Goal: Information Seeking & Learning: Learn about a topic

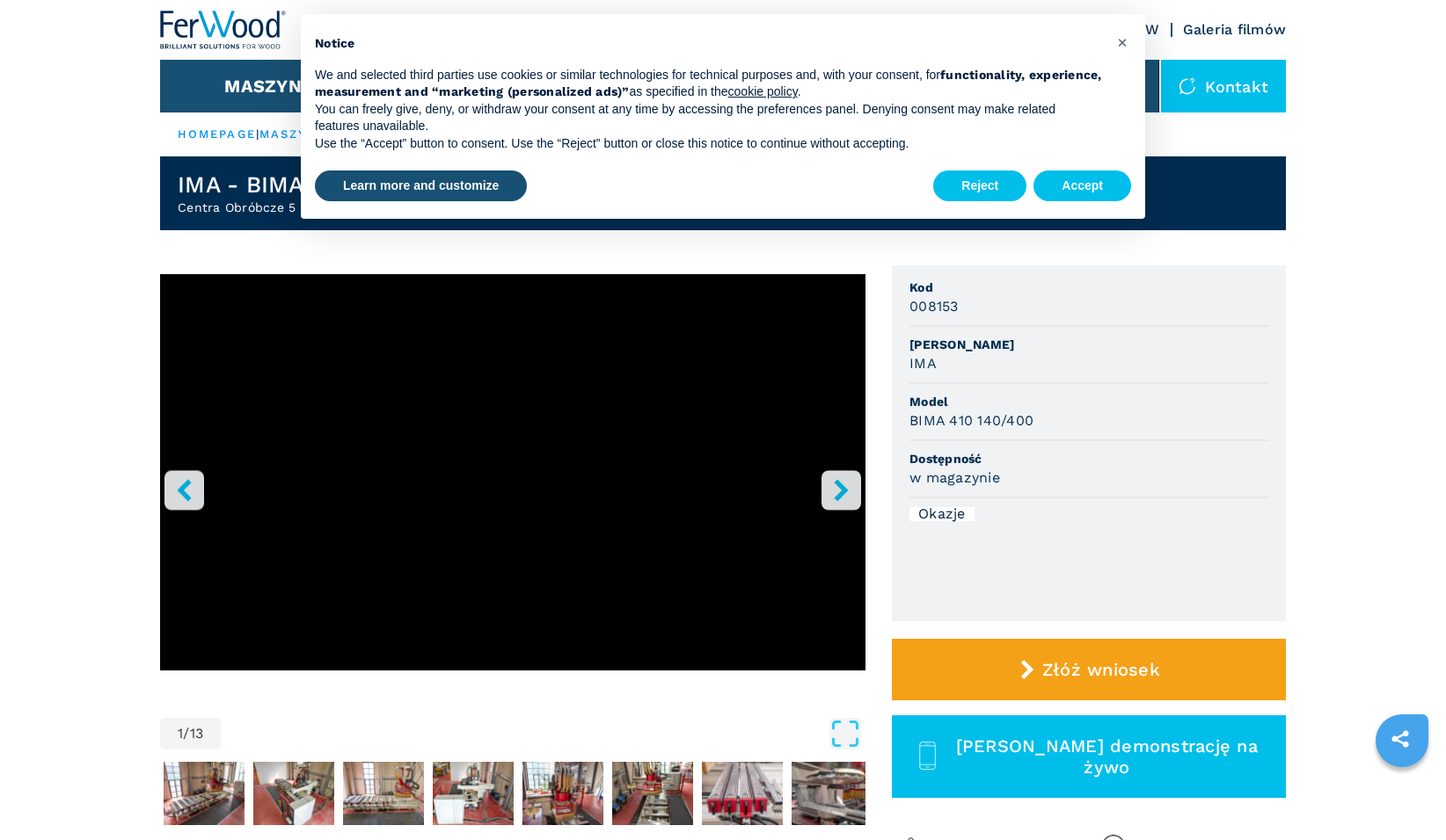
click at [848, 488] on icon "right-button" at bounding box center [841, 490] width 22 height 22
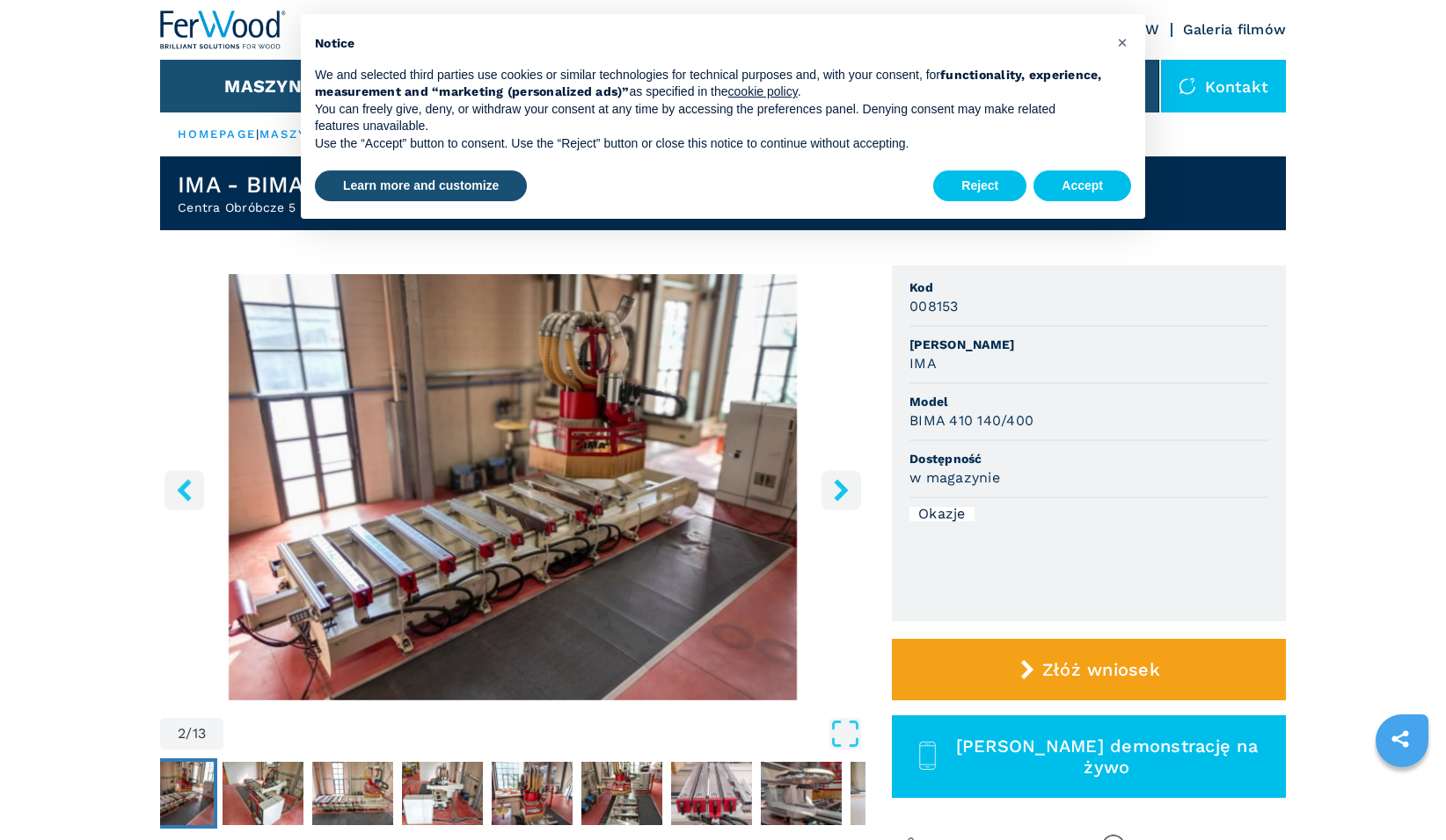
click at [848, 488] on icon "right-button" at bounding box center [841, 490] width 22 height 22
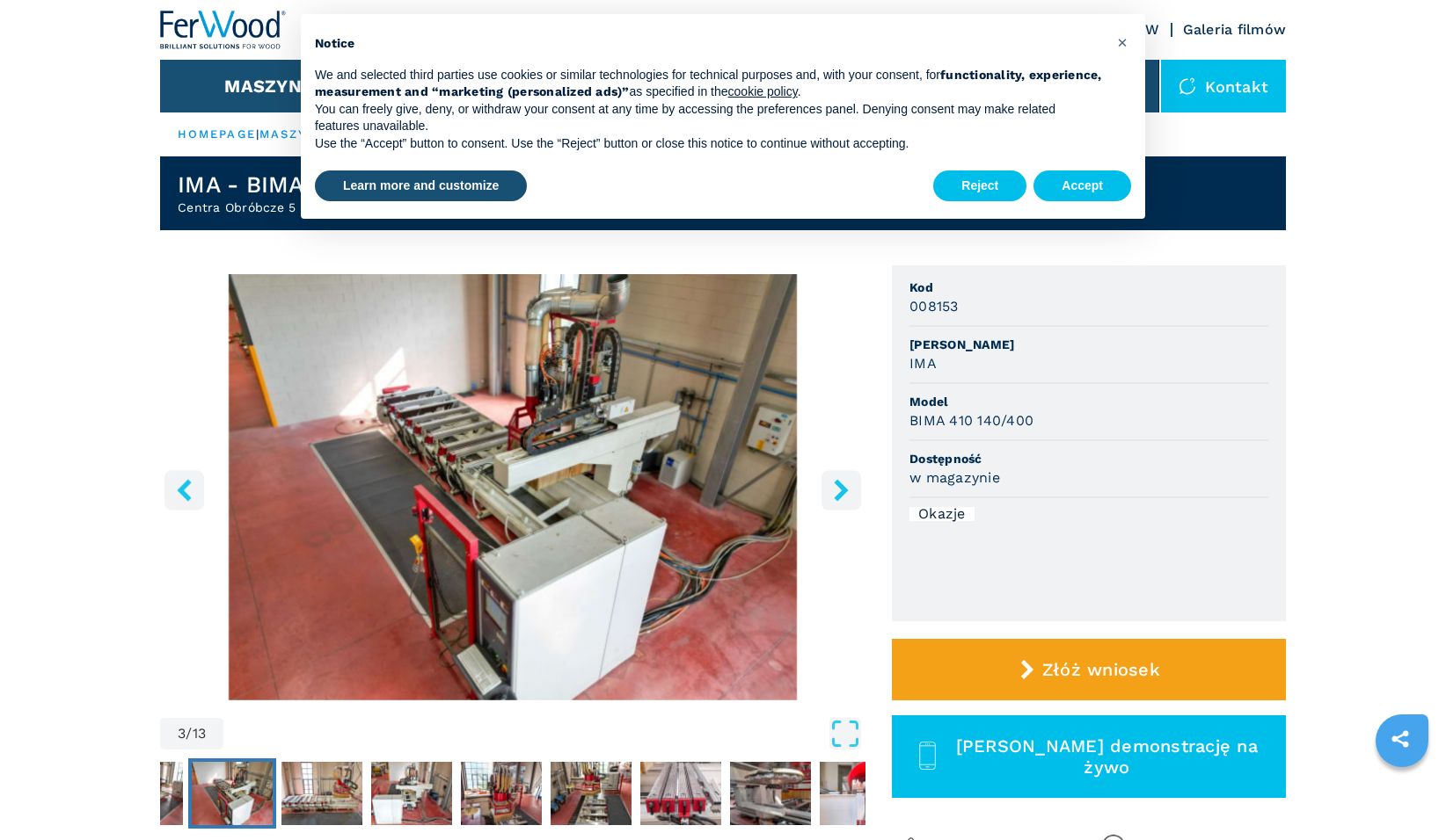
click at [848, 488] on icon "right-button" at bounding box center [841, 490] width 22 height 22
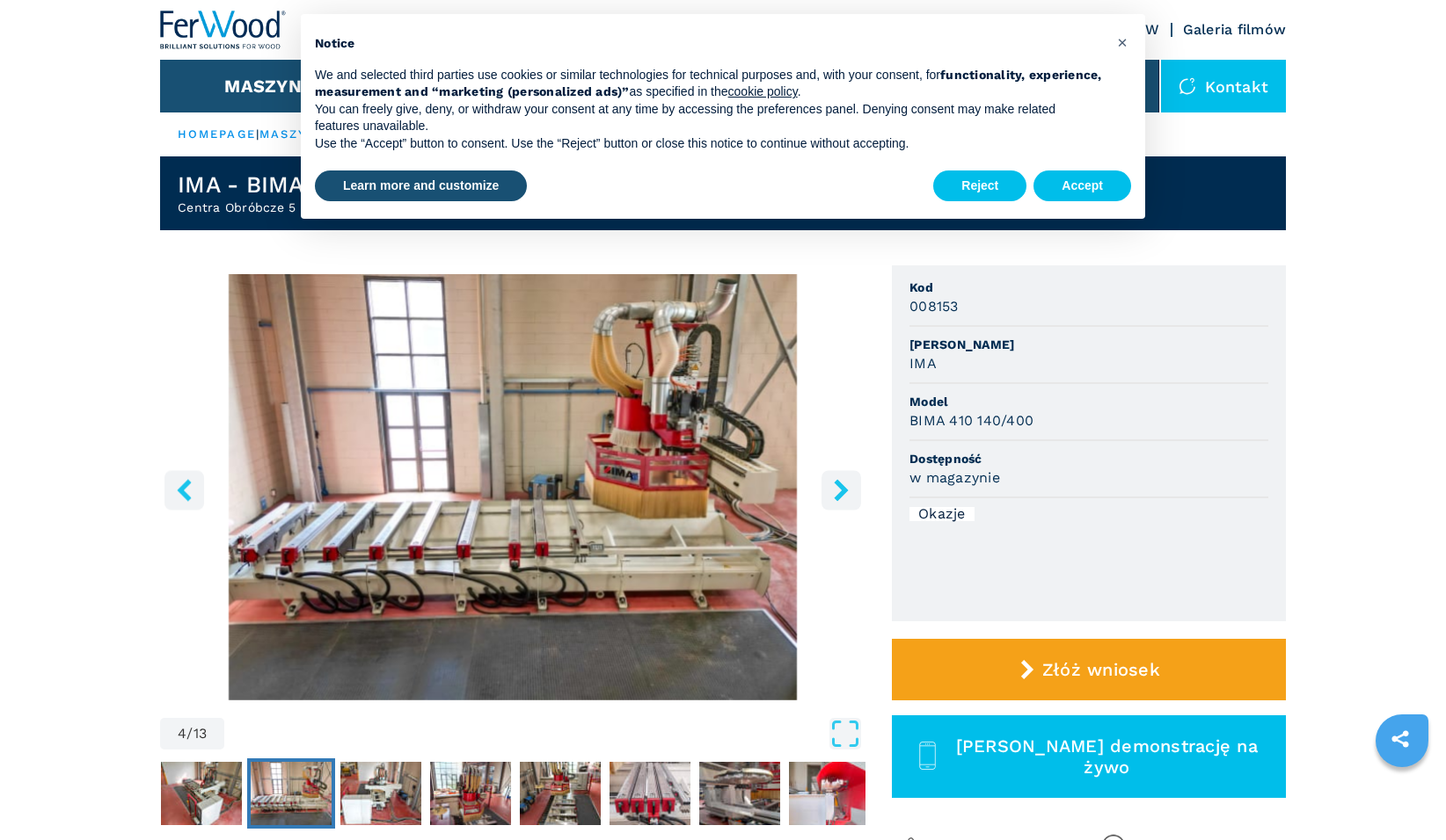
click at [849, 487] on icon "right-button" at bounding box center [841, 490] width 22 height 22
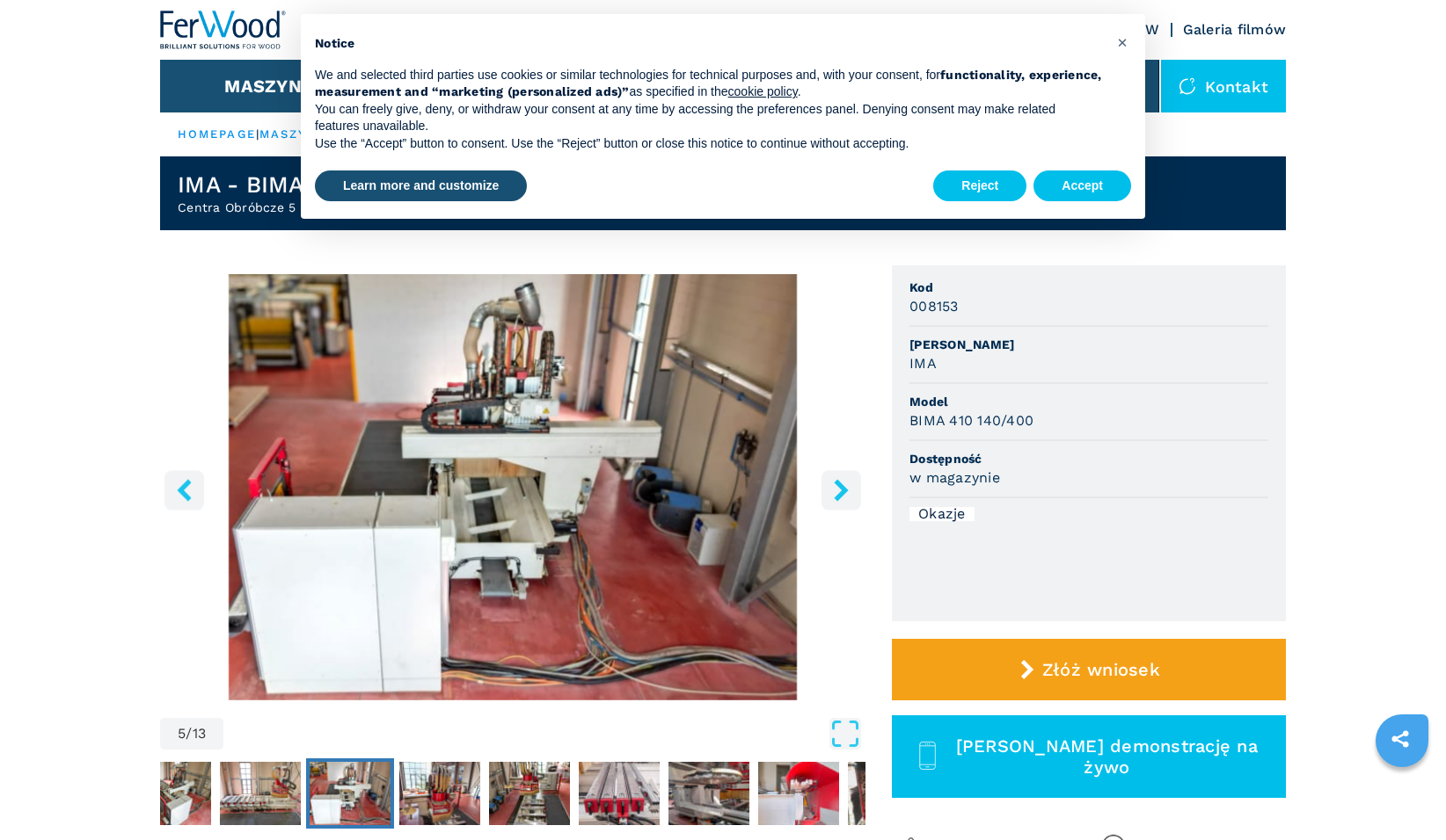
click at [849, 487] on icon "right-button" at bounding box center [841, 490] width 22 height 22
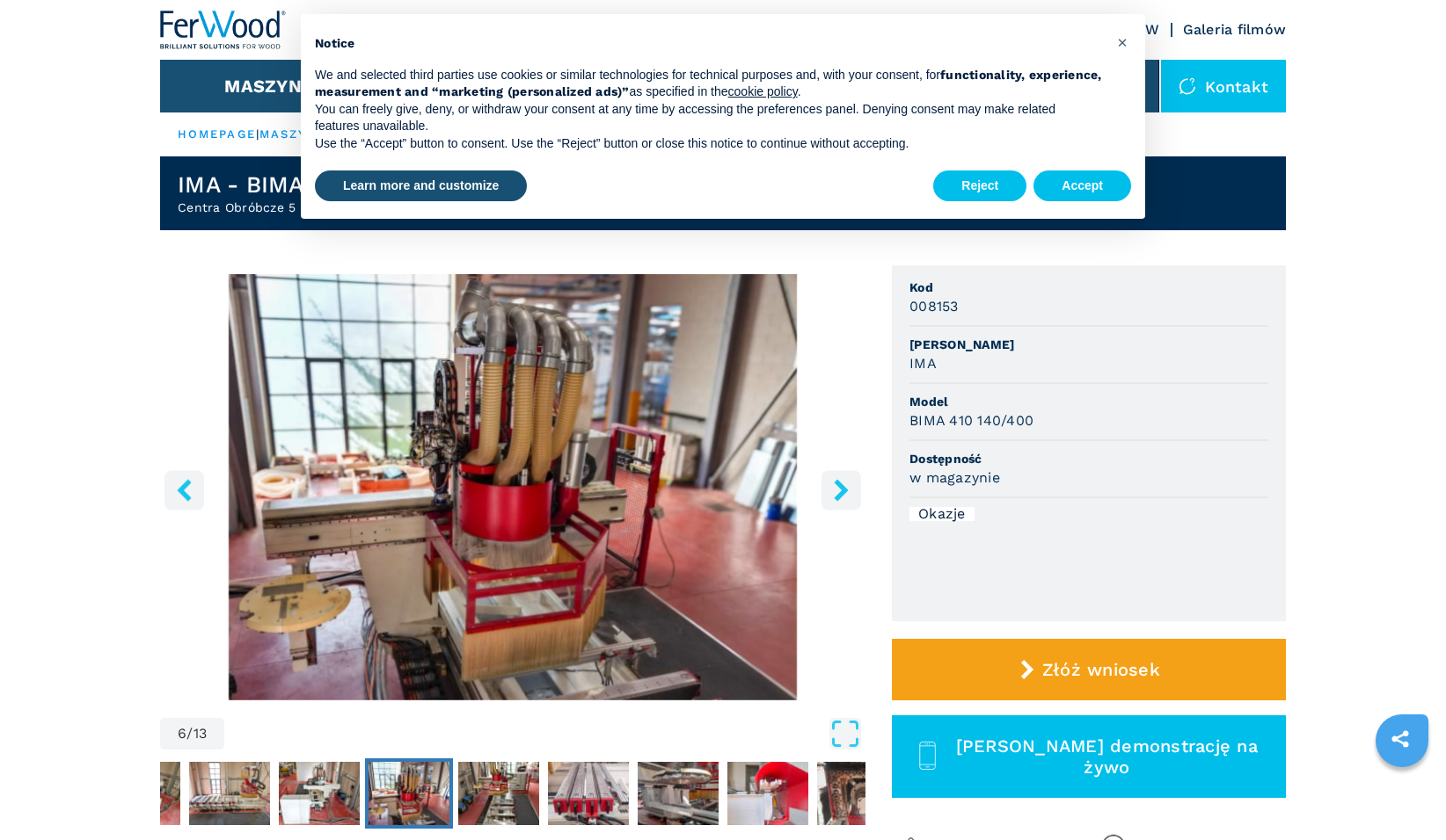
click at [849, 487] on icon "right-button" at bounding box center [841, 490] width 22 height 22
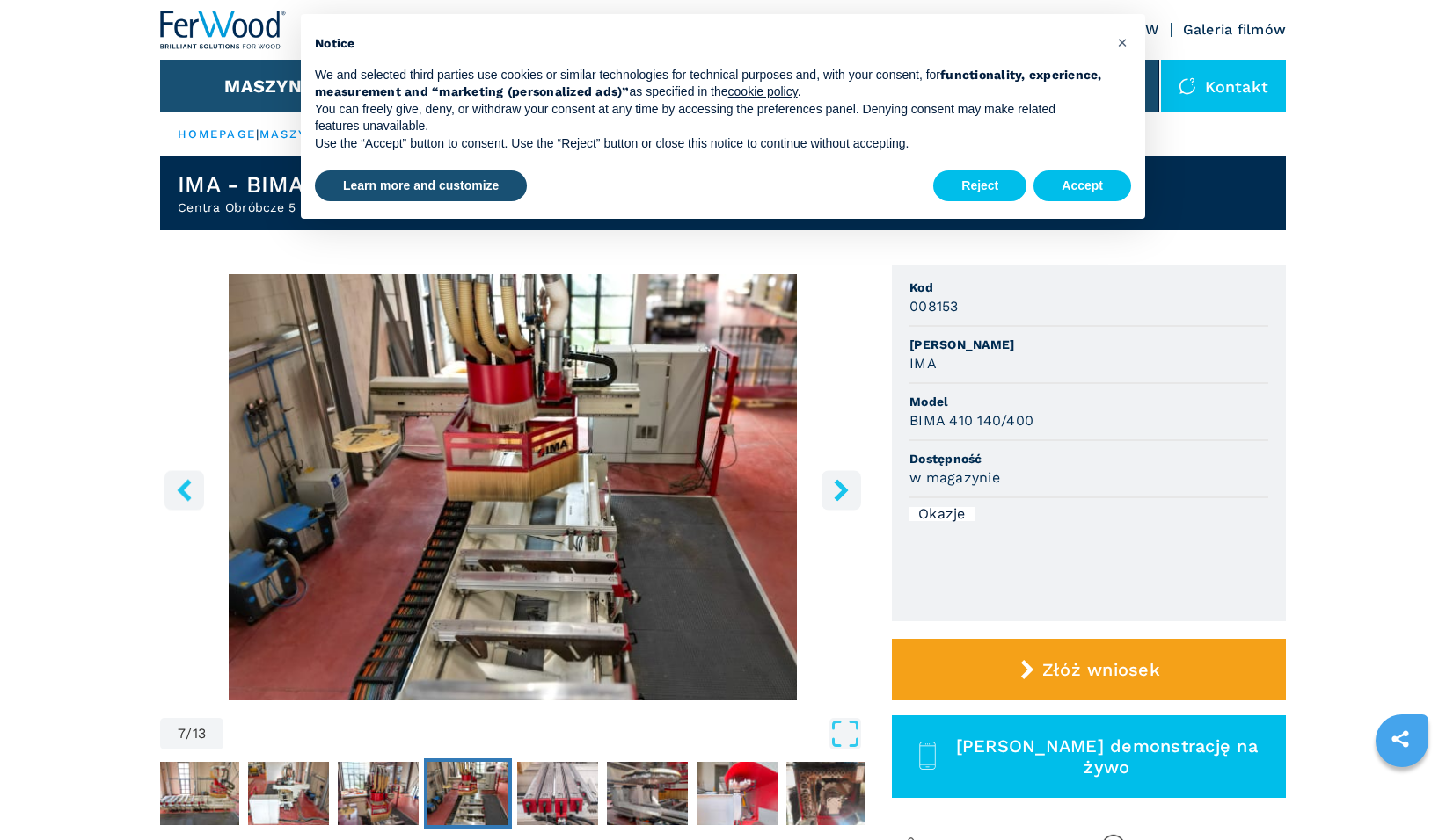
click at [849, 487] on icon "right-button" at bounding box center [841, 490] width 22 height 22
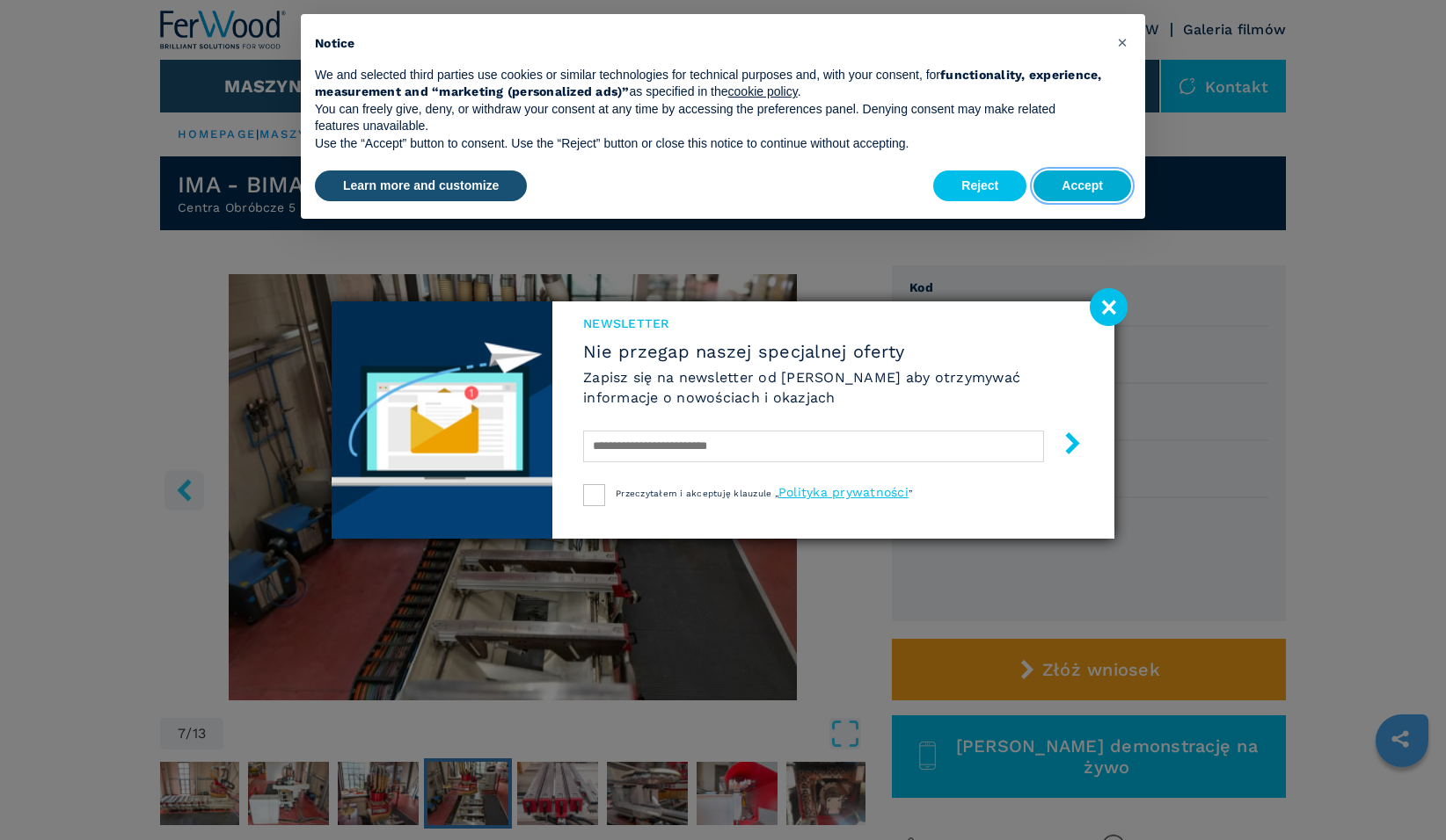
click at [1086, 183] on button "Accept" at bounding box center [1082, 186] width 98 height 31
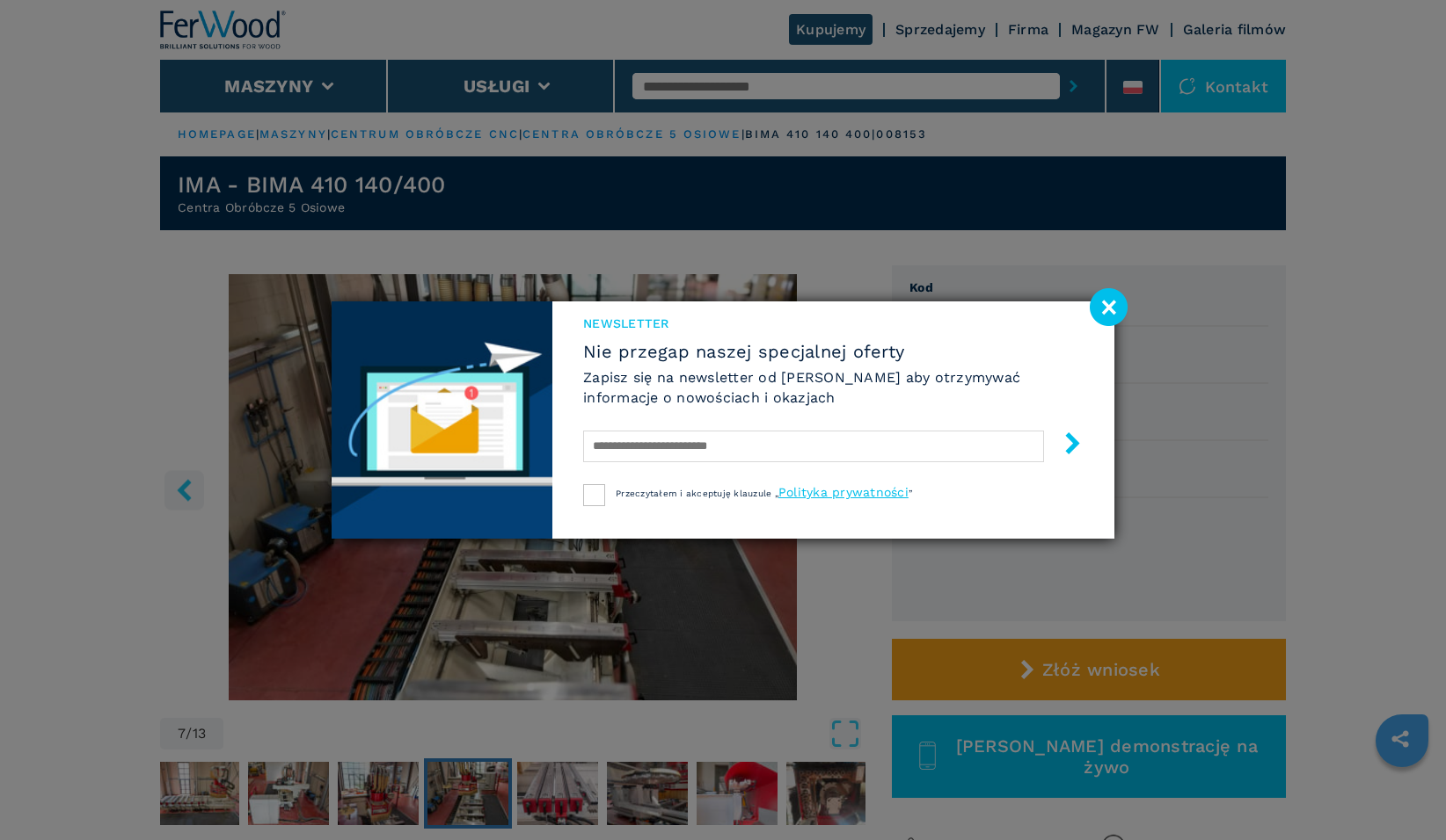
click at [1115, 308] on image at bounding box center [1108, 306] width 38 height 38
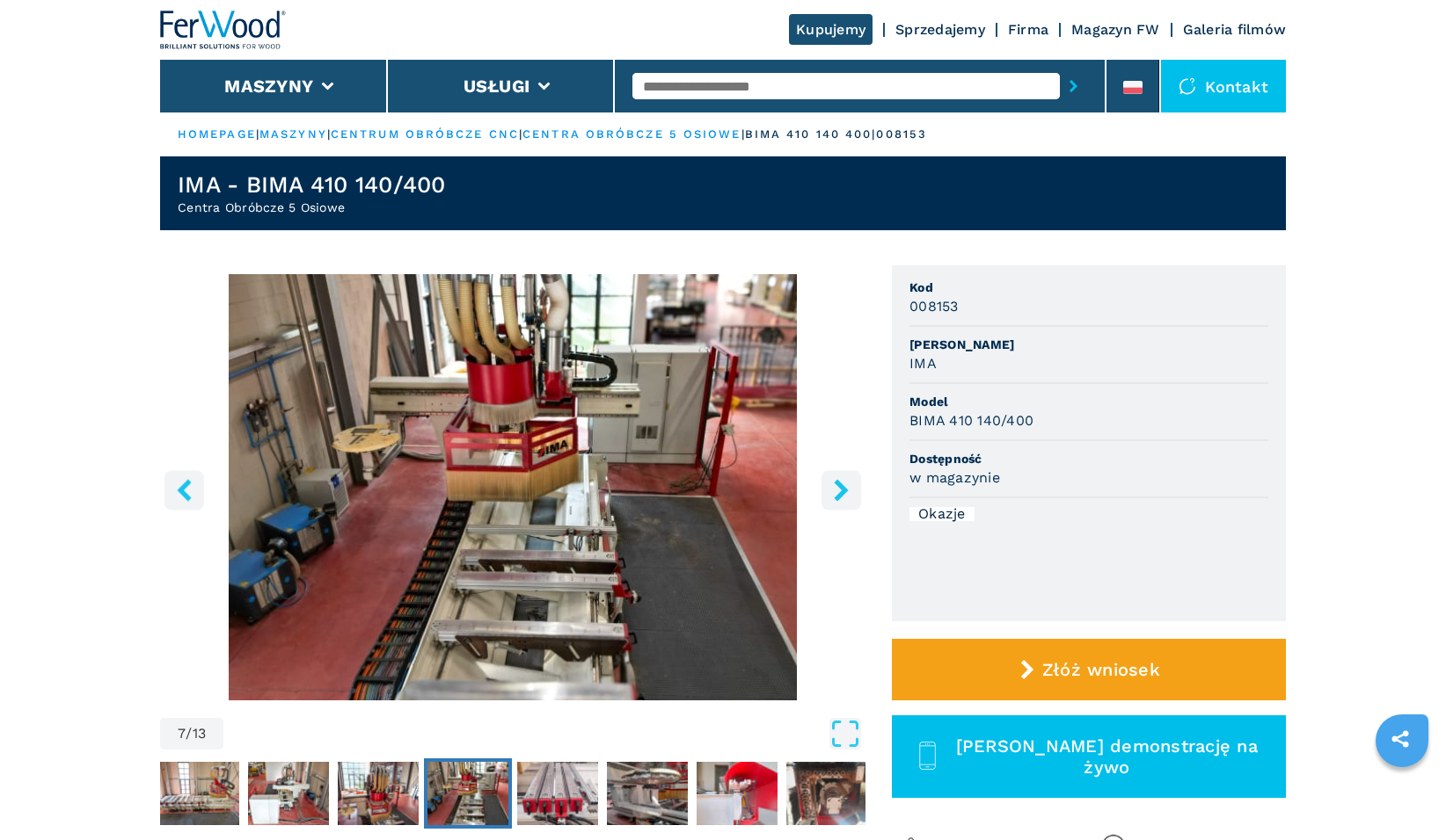
click at [841, 491] on icon "right-button" at bounding box center [840, 490] width 14 height 22
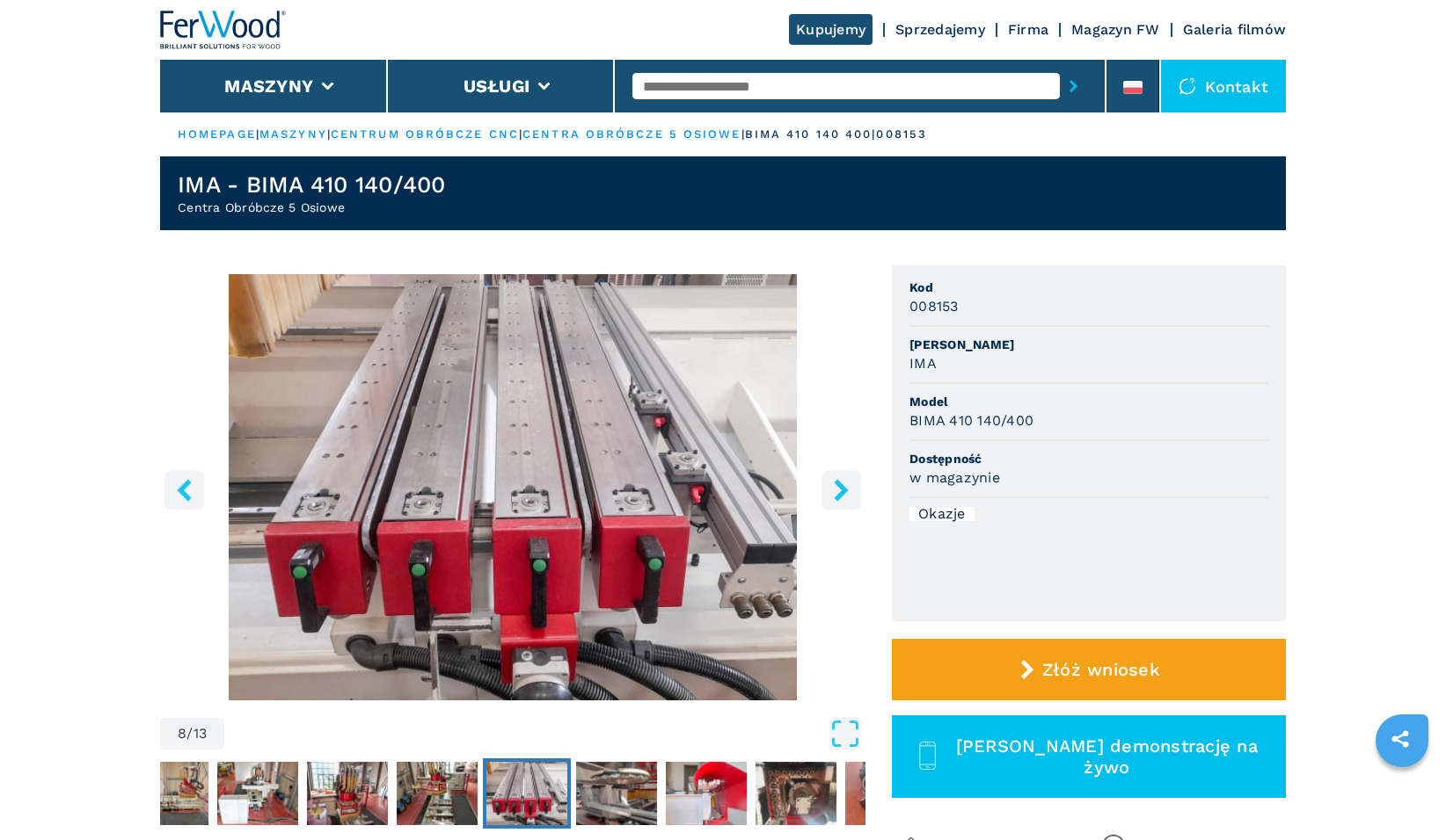
click at [841, 491] on icon "right-button" at bounding box center [840, 490] width 14 height 22
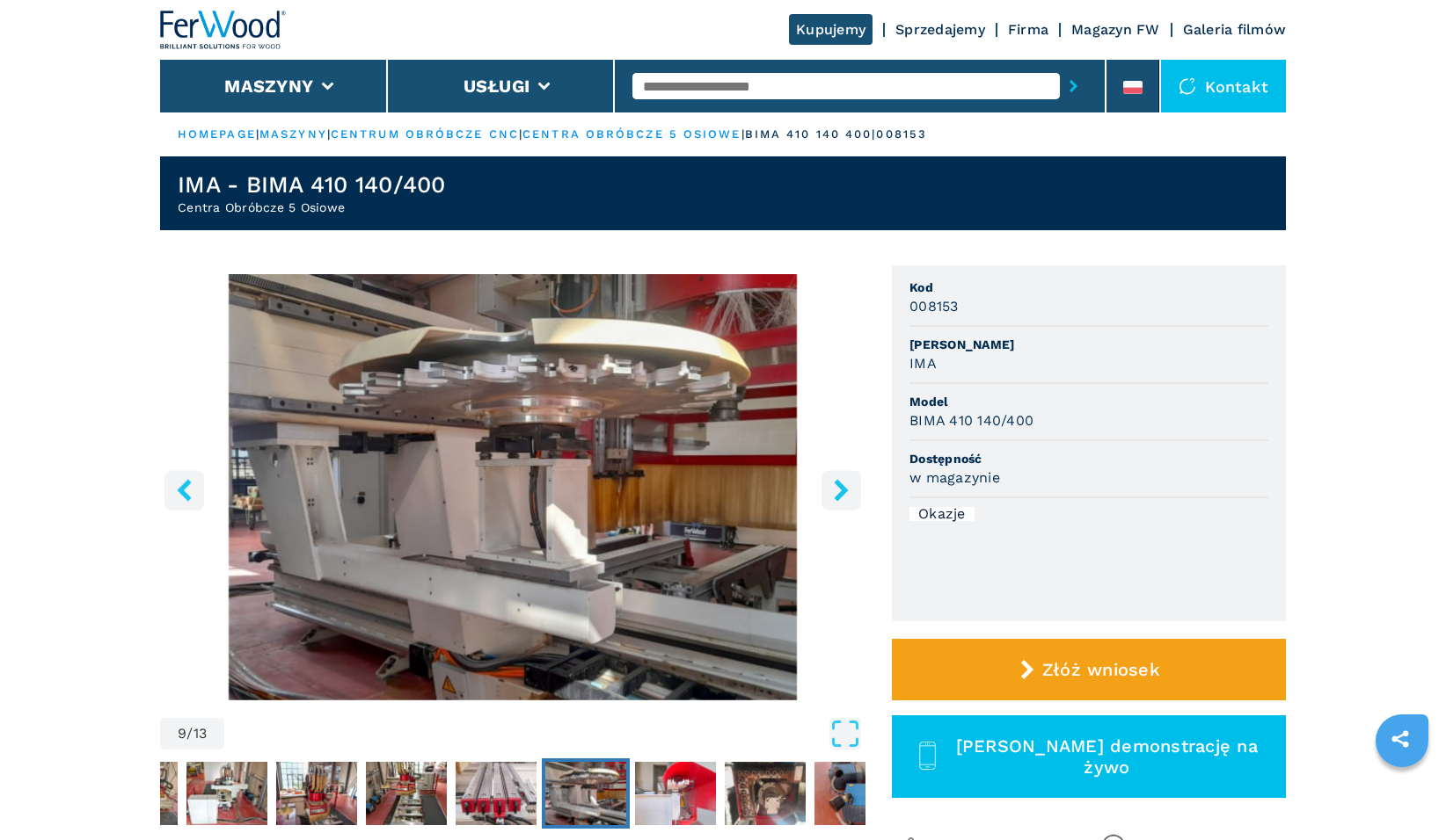
click at [841, 491] on icon "right-button" at bounding box center [840, 490] width 14 height 22
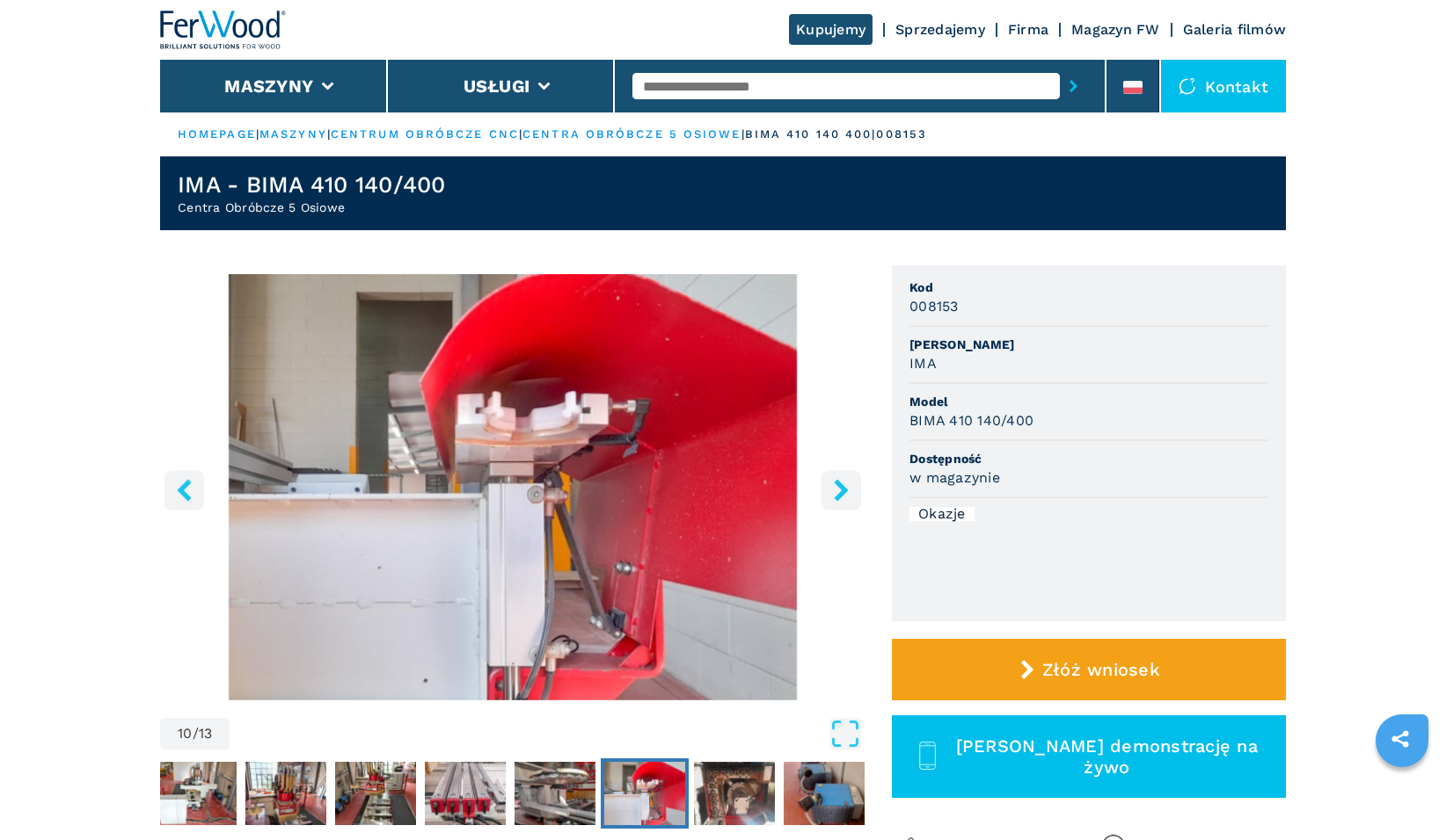
click at [841, 491] on icon "right-button" at bounding box center [840, 490] width 14 height 22
click at [841, 492] on icon "right-button" at bounding box center [840, 490] width 14 height 22
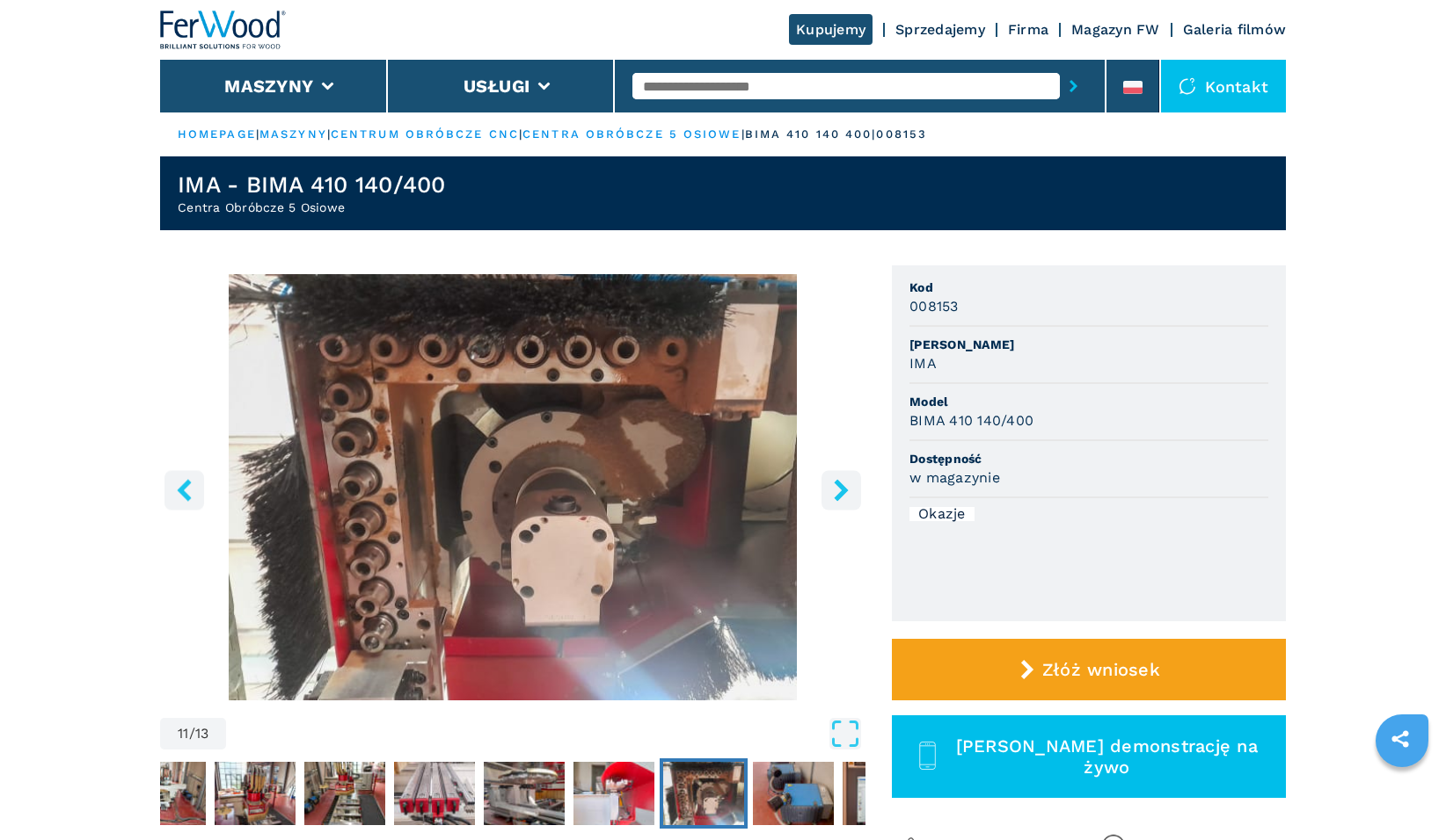
click at [841, 493] on icon "right-button" at bounding box center [840, 490] width 14 height 22
